Goal: Obtain resource: Download file/media

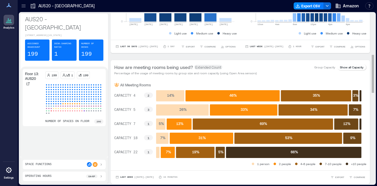
scroll to position [148, 0]
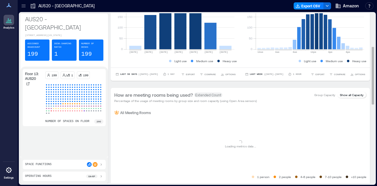
click at [27, 4] on div at bounding box center [23, 5] width 9 height 9
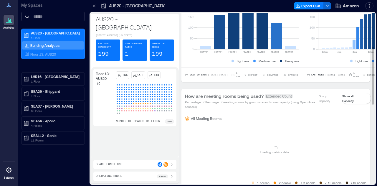
click at [41, 20] on input at bounding box center [53, 16] width 64 height 9
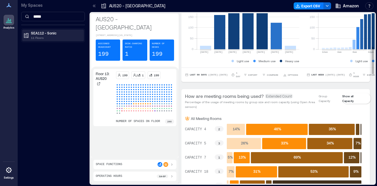
type input "*****"
click at [49, 31] on p "SEA112 - Sonic" at bounding box center [56, 33] width 50 height 5
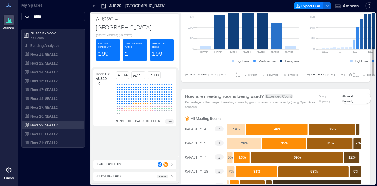
click at [55, 124] on p "Floor 29: SEA112" at bounding box center [43, 125] width 27 height 5
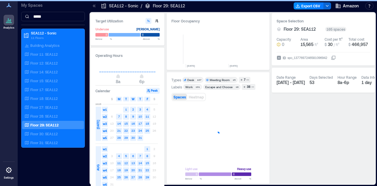
scroll to position [0, 278]
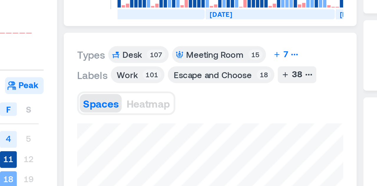
click at [245, 81] on div "7" at bounding box center [244, 79] width 3 height 5
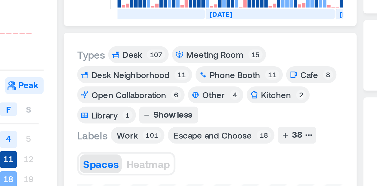
click at [206, 94] on div "6" at bounding box center [206, 94] width 4 height 4
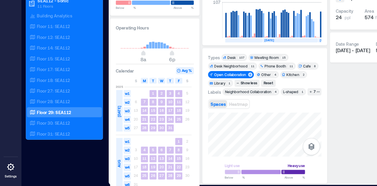
click at [232, 116] on div "Types Desk 107 Meeting Room 15 Desk Neighborhood 11 Phone Booth 11 Cafe 8 Open …" at bounding box center [217, 128] width 93 height 102
click at [258, 120] on div "Types Desk 107 Meeting Room 15 Desk Neighborhood 11 Phone Booth 11 Cafe 8 Open …" at bounding box center [217, 128] width 93 height 102
click at [258, 108] on div "7" at bounding box center [259, 107] width 3 height 5
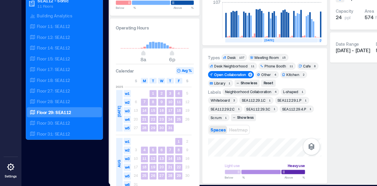
click at [199, 93] on div "Open Collaboration" at bounding box center [189, 94] width 26 height 4
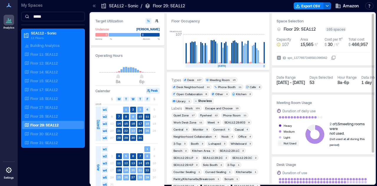
scroll to position [39, 0]
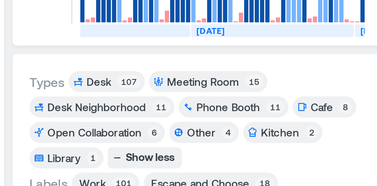
click at [224, 80] on div "Meeting Room" at bounding box center [220, 80] width 20 height 4
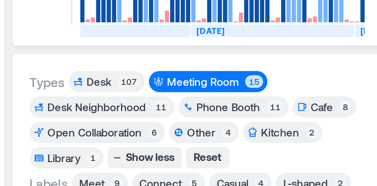
click at [232, 81] on div "15" at bounding box center [234, 80] width 5 height 4
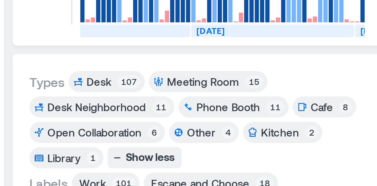
click at [232, 80] on div "15" at bounding box center [234, 80] width 5 height 4
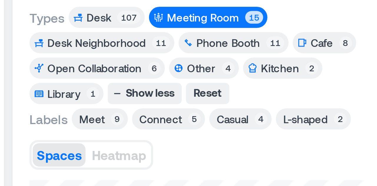
click at [231, 109] on div "Casual" at bounding box center [228, 108] width 9 height 4
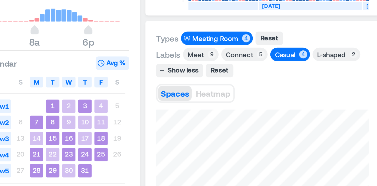
click at [268, 128] on div "Types Meeting Room 4 Reset Labels Meet 9 Connect 5 Casual 4 L-shaped 2 Show les…" at bounding box center [218, 127] width 103 height 111
drag, startPoint x: 211, startPoint y: 127, endPoint x: 265, endPoint y: 127, distance: 53.9
click at [265, 127] on div "Types Meeting Room 4 Reset Labels Meet 9 Connect 5 Casual 4 L-shaped 2 Show les…" at bounding box center [218, 127] width 103 height 111
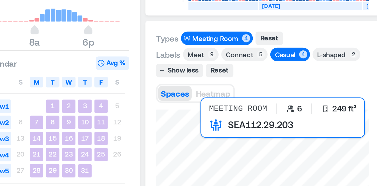
click at [205, 131] on div at bounding box center [217, 136] width 93 height 50
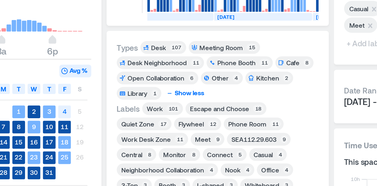
click at [205, 102] on div "Show less" at bounding box center [204, 100] width 15 height 5
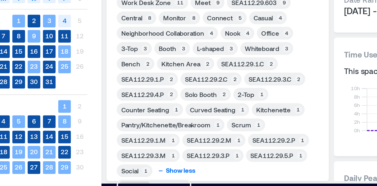
click at [202, 180] on div "Show less" at bounding box center [200, 178] width 15 height 5
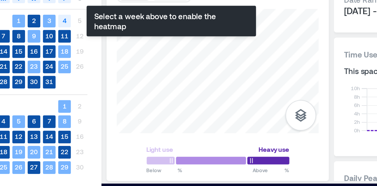
click at [196, 96] on div "Types Desk 107 Meeting Room 15 7 Labels Work 101 Escape and Choose 18 38 Spaces…" at bounding box center [217, 128] width 93 height 102
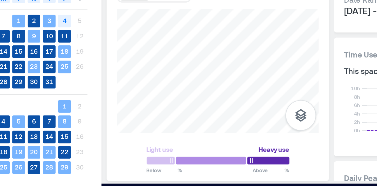
click at [213, 100] on div "Types Desk 107 Meeting Room 15 7 Labels Work 101 Escape and Choose 18 38 Spaces…" at bounding box center [217, 128] width 93 height 102
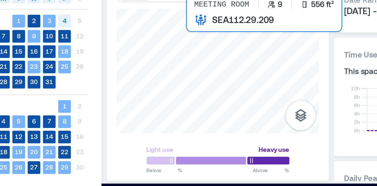
click at [219, 128] on div at bounding box center [217, 132] width 93 height 57
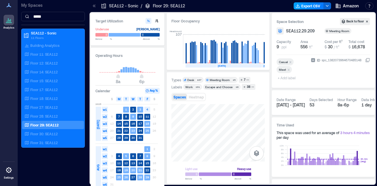
click at [308, 5] on button "Export CSV" at bounding box center [309, 5] width 30 height 7
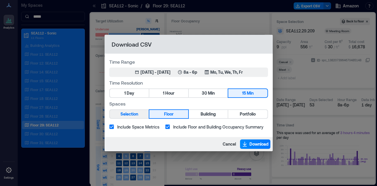
click at [140, 118] on button "Selection" at bounding box center [129, 114] width 39 height 8
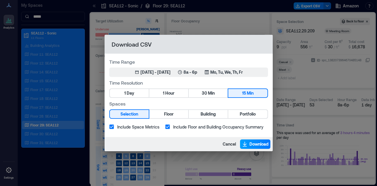
click at [255, 142] on span "Download" at bounding box center [259, 144] width 19 height 6
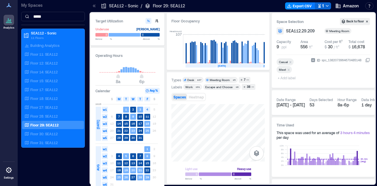
click at [258, 31] on div "Floor Occupancy Headcount 107 [DATE] [DATE] [DATE] [DATE] [DATE] [DATE] [DATE] …" at bounding box center [218, 98] width 103 height 170
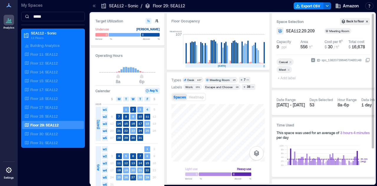
click at [341, 86] on div "Target Utilization Underuse [PERSON_NAME] Below ** % Above ** % Operating Hours…" at bounding box center [233, 98] width 284 height 170
drag, startPoint x: 194, startPoint y: 132, endPoint x: 280, endPoint y: 183, distance: 99.9
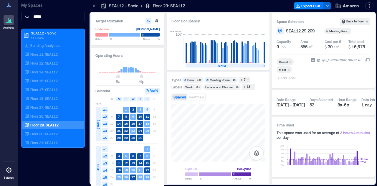
click at [245, 186] on html "Analytics Settings My Spaces ***** SEA112 - Sonic 11 Floors Building Analytics …" at bounding box center [188, 93] width 377 height 186
click at [250, 179] on div "Light use Heavy use Below ** % Above ** %" at bounding box center [217, 141] width 93 height 75
click at [243, 175] on div "Light use Heavy use Below ** % Above ** %" at bounding box center [217, 141] width 93 height 75
click at [160, 157] on div "Target Utilization Underuse [PERSON_NAME] Below ** % Above ** % Operating Hours…" at bounding box center [233, 98] width 284 height 170
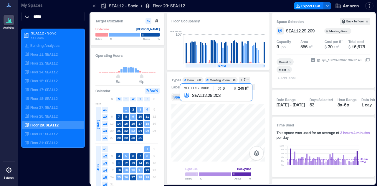
click at [216, 128] on div at bounding box center [217, 132] width 93 height 57
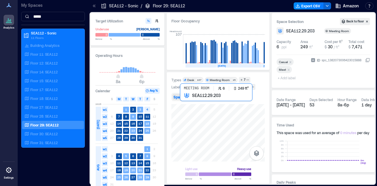
click at [225, 120] on div at bounding box center [217, 132] width 93 height 57
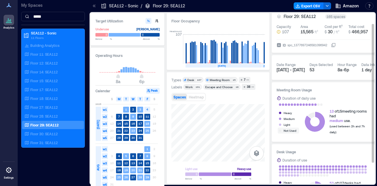
scroll to position [13, 0]
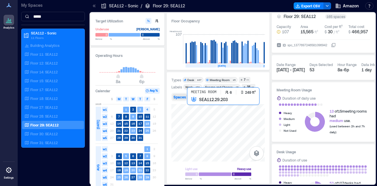
click at [225, 133] on div at bounding box center [217, 132] width 93 height 57
